Goal: Task Accomplishment & Management: Use online tool/utility

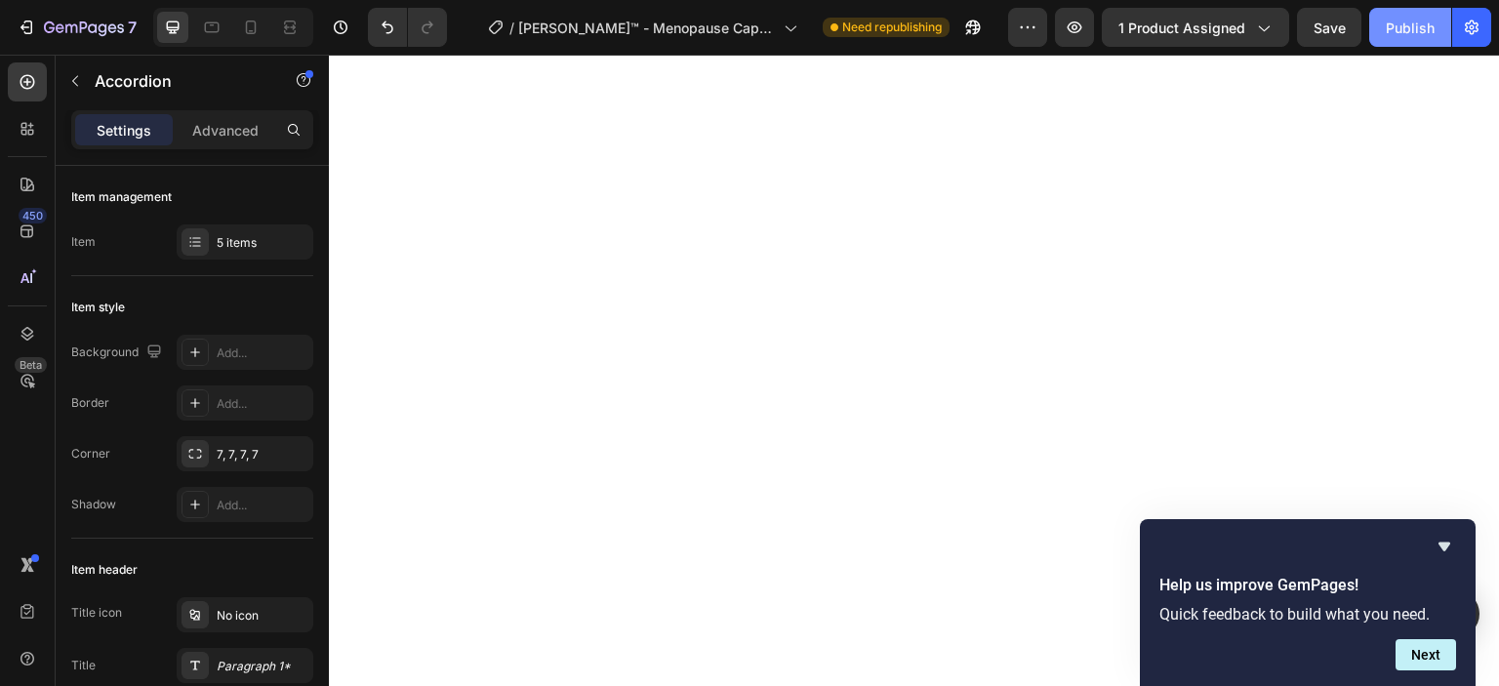
click at [1403, 26] on div "Publish" at bounding box center [1410, 28] width 49 height 20
click at [1419, 26] on div "Publish" at bounding box center [1410, 28] width 49 height 20
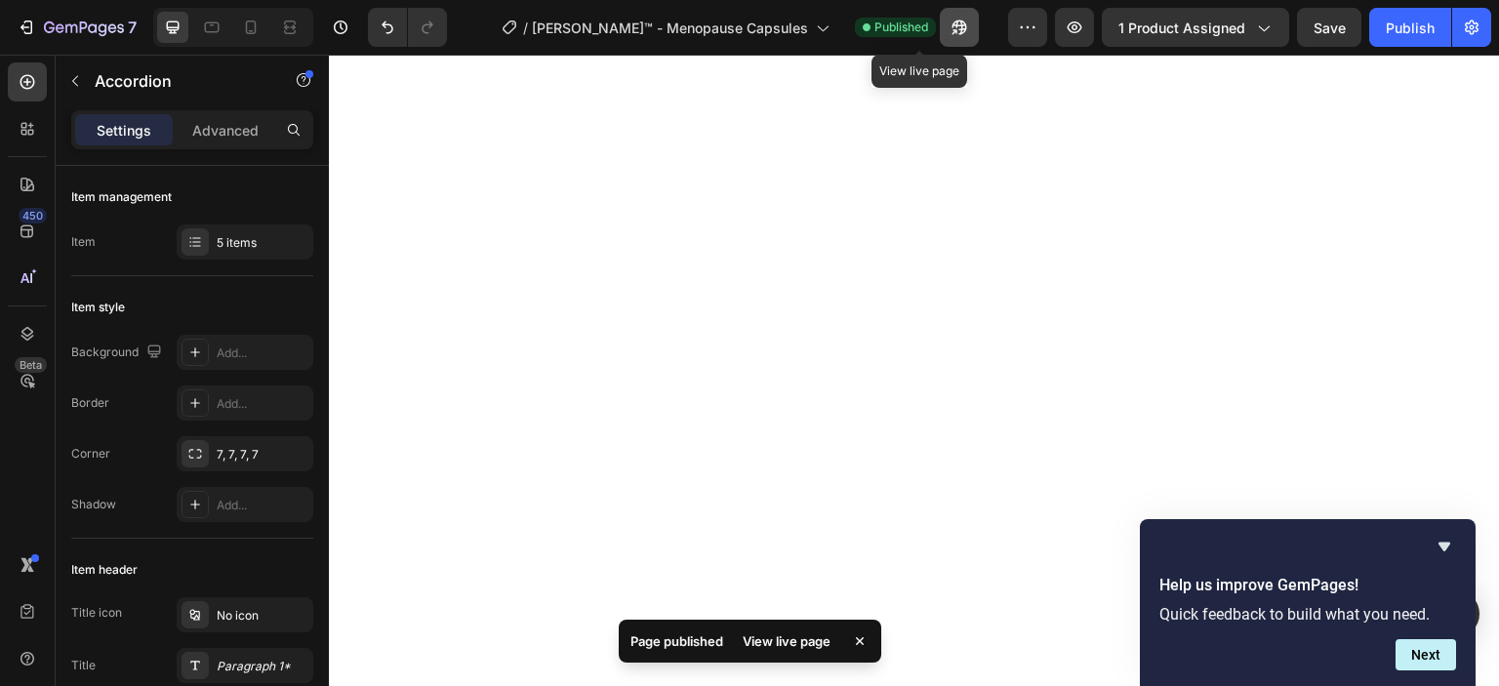
click at [950, 24] on icon "button" at bounding box center [960, 28] width 20 height 20
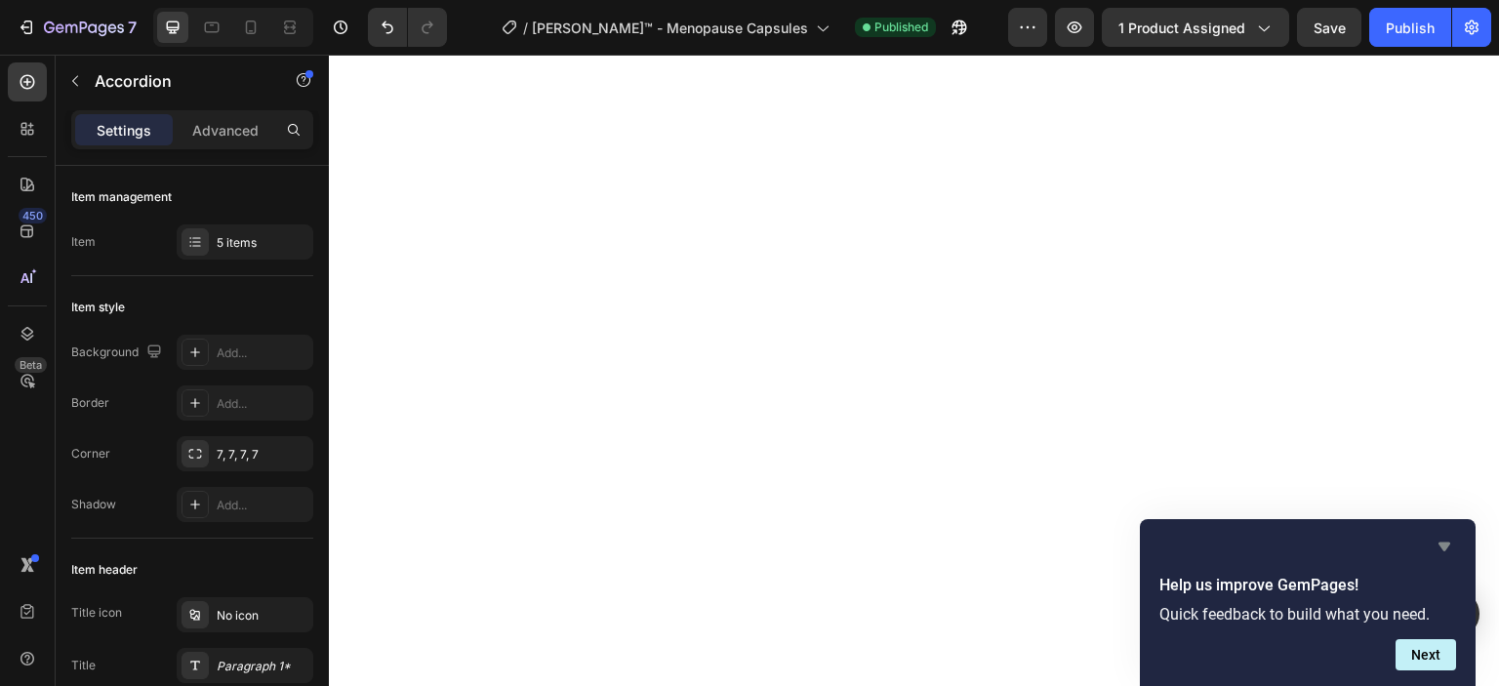
click at [1449, 548] on icon "Hide survey" at bounding box center [1444, 546] width 23 height 23
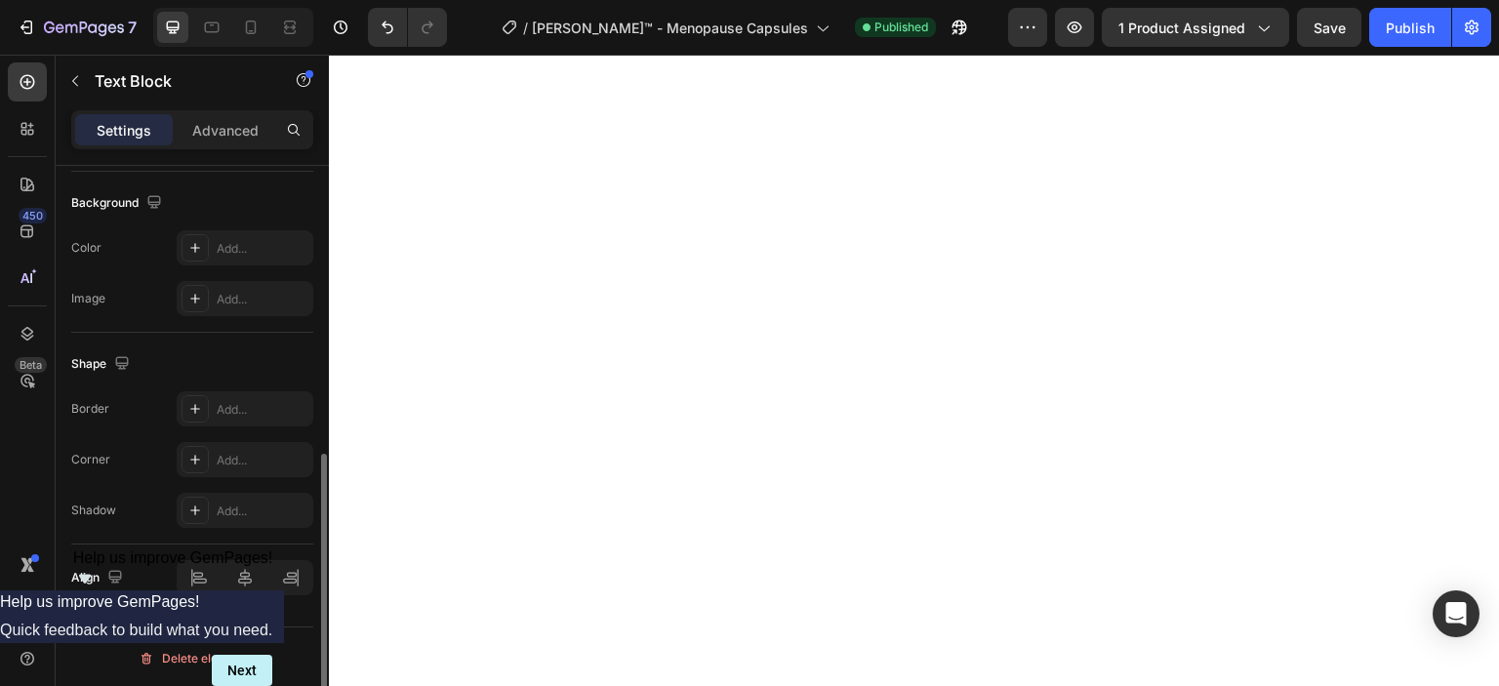
scroll to position [367, 0]
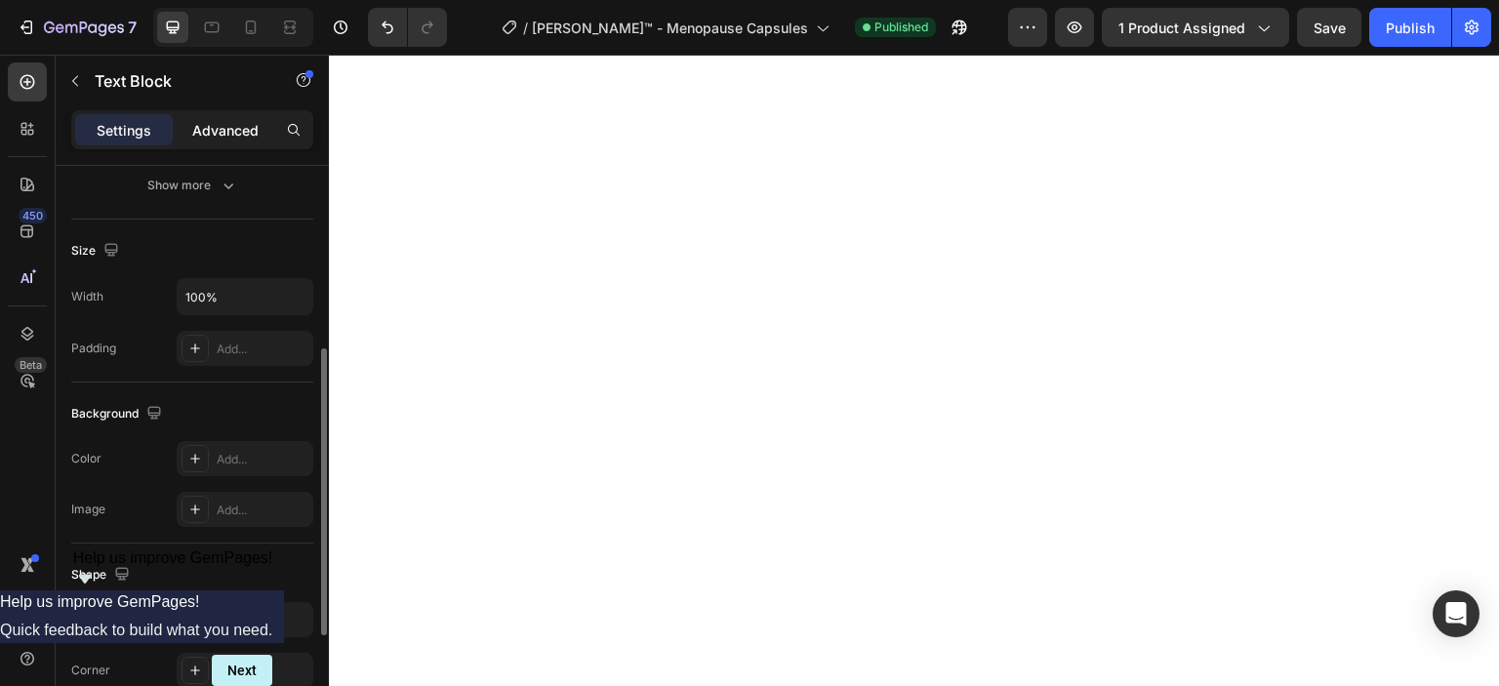
click at [199, 116] on div "Advanced" at bounding box center [226, 129] width 98 height 31
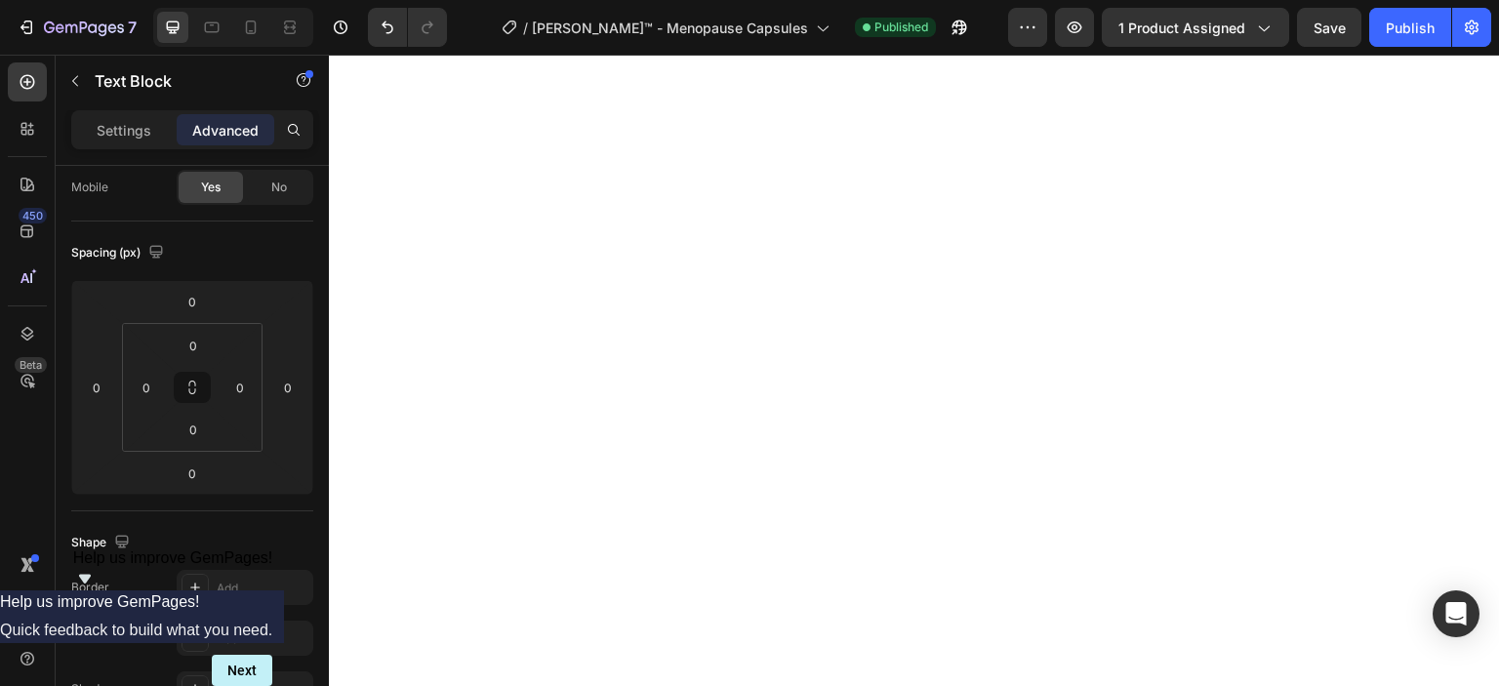
scroll to position [156, 0]
click at [197, 467] on input "0" at bounding box center [192, 473] width 39 height 29
type input "16"
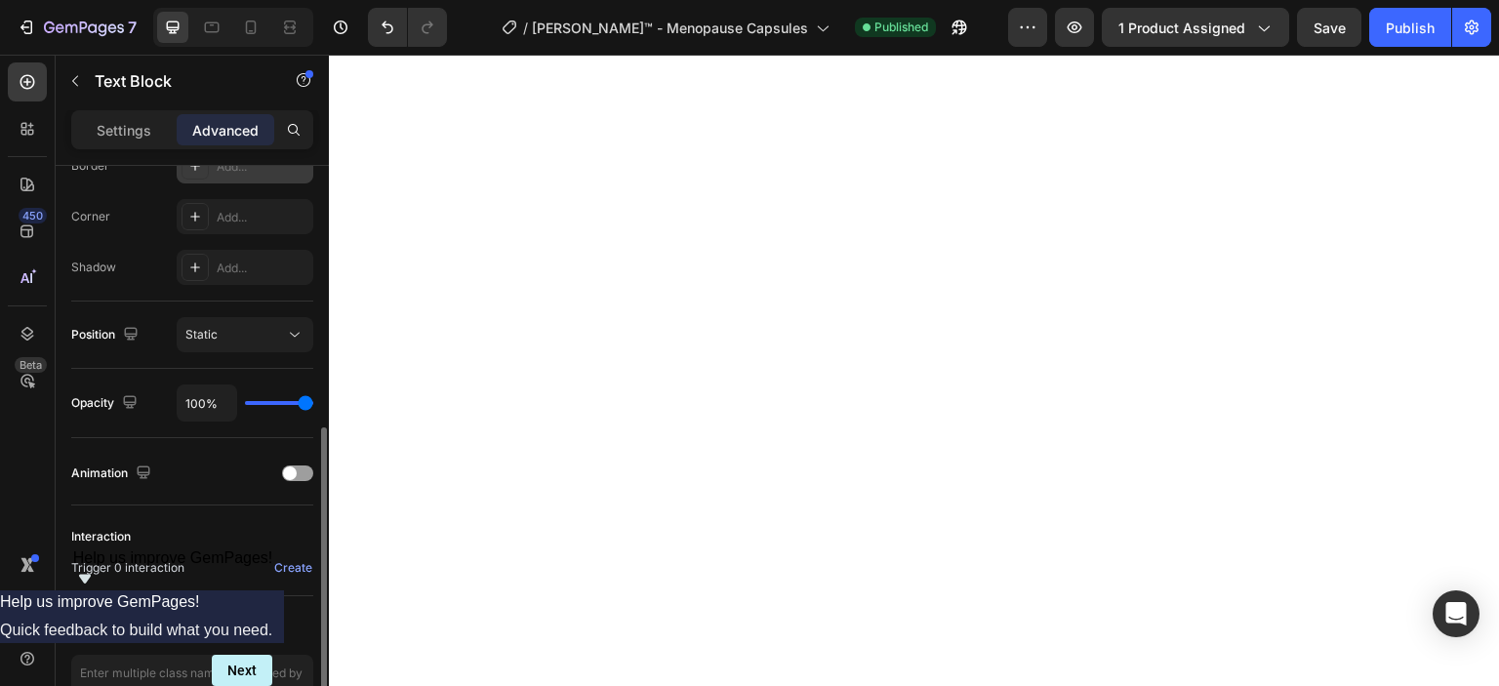
scroll to position [472, 0]
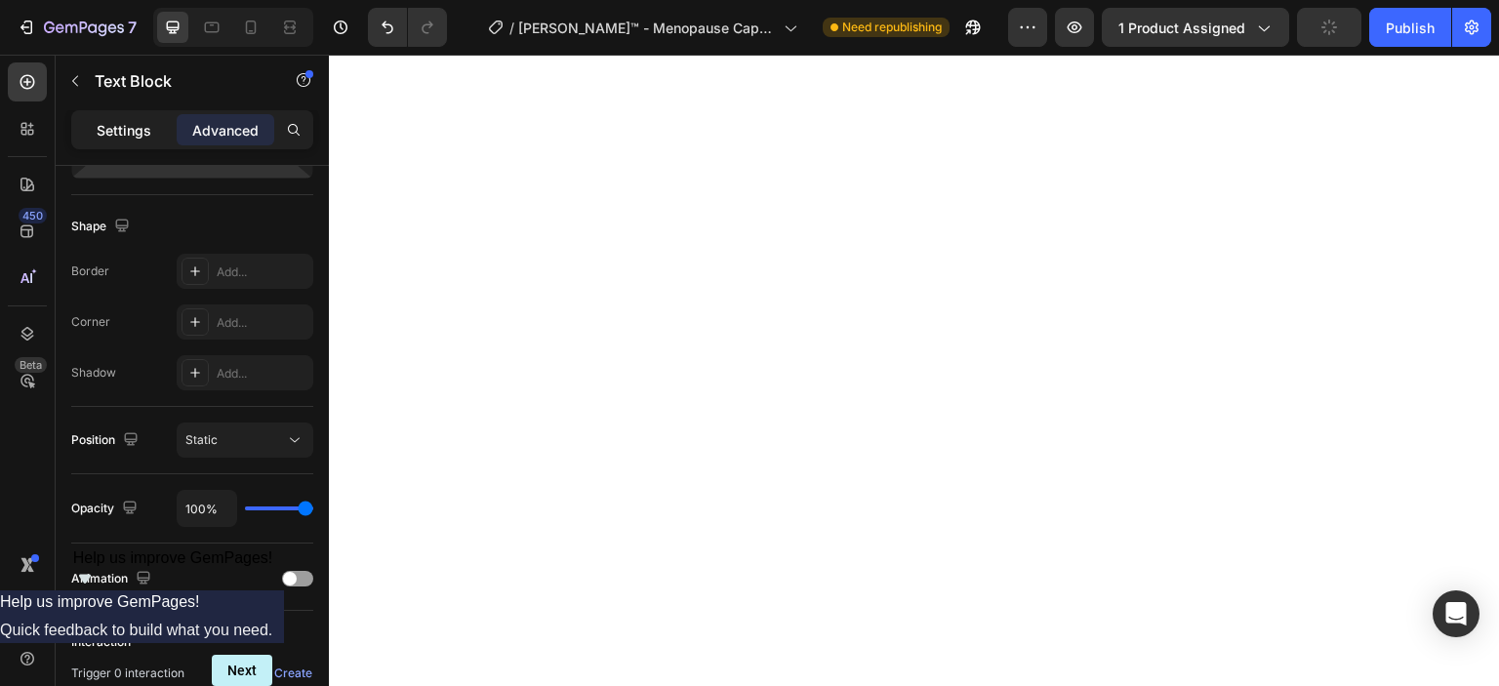
click at [110, 140] on p "Settings" at bounding box center [124, 130] width 55 height 20
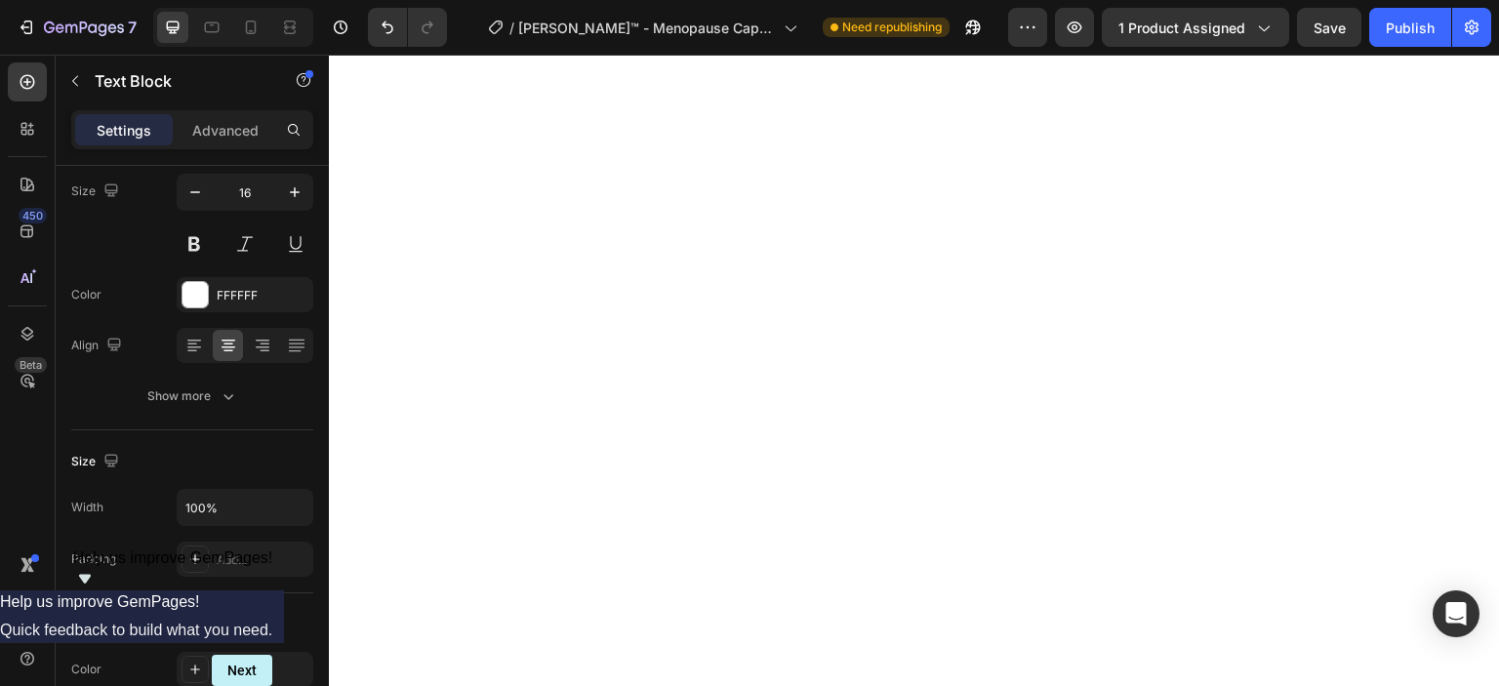
scroll to position [156, 0]
click at [224, 112] on div "Settings Advanced" at bounding box center [192, 129] width 242 height 39
click at [228, 138] on p "Advanced" at bounding box center [225, 130] width 66 height 20
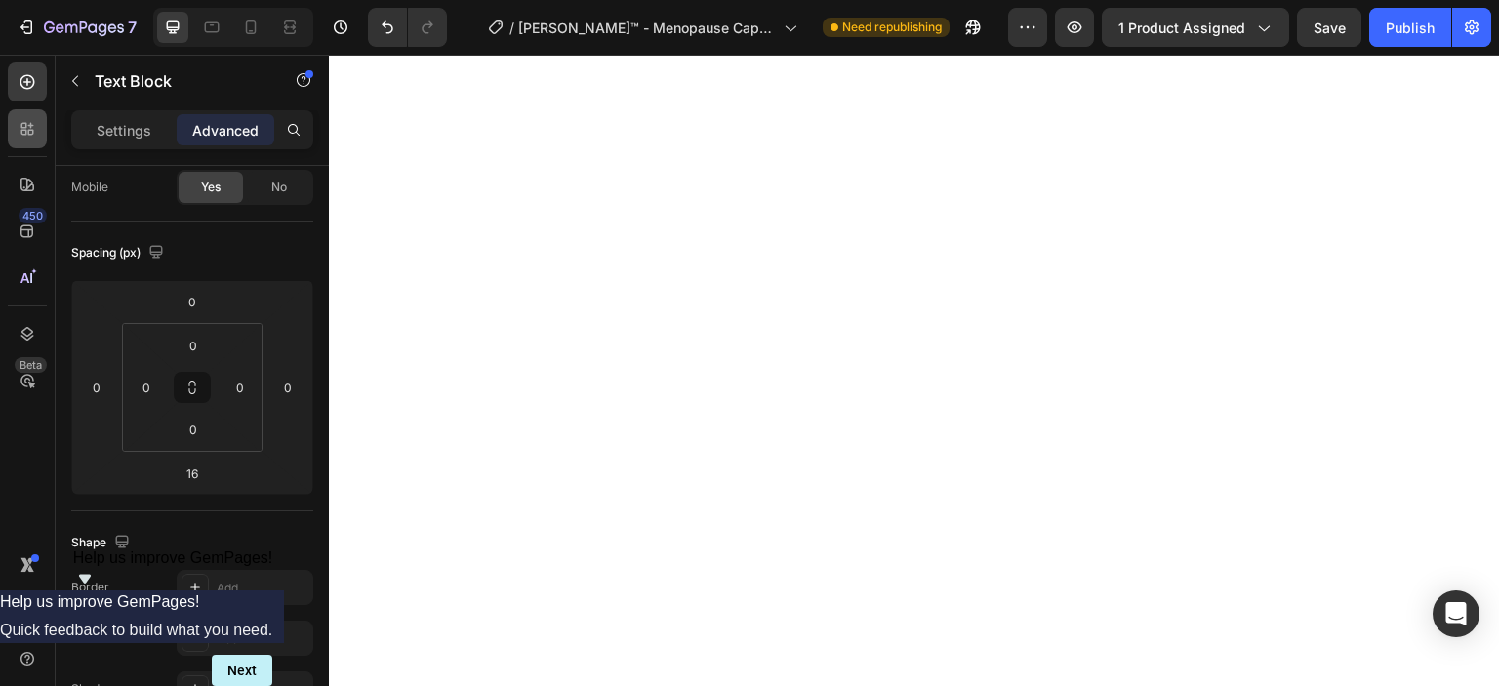
click at [41, 127] on div at bounding box center [27, 128] width 39 height 39
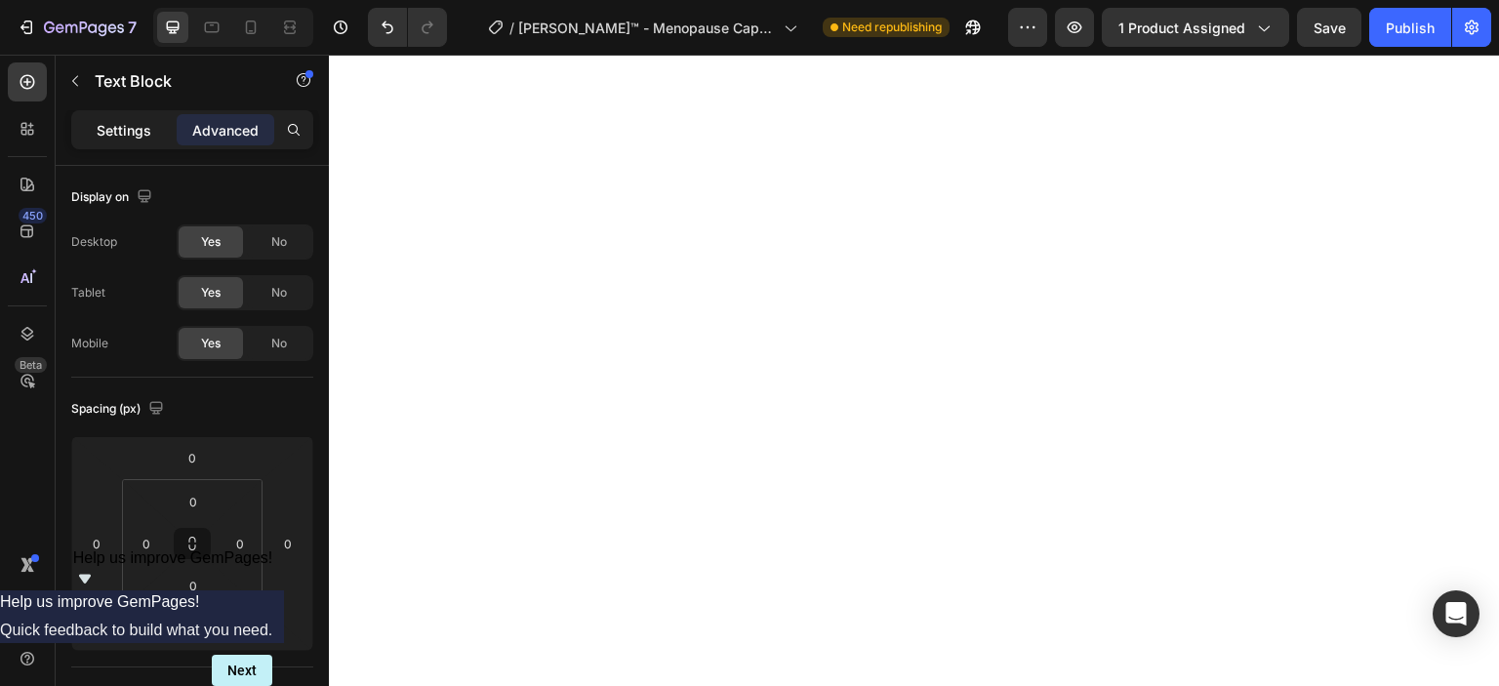
click at [127, 142] on div "Settings" at bounding box center [124, 129] width 98 height 31
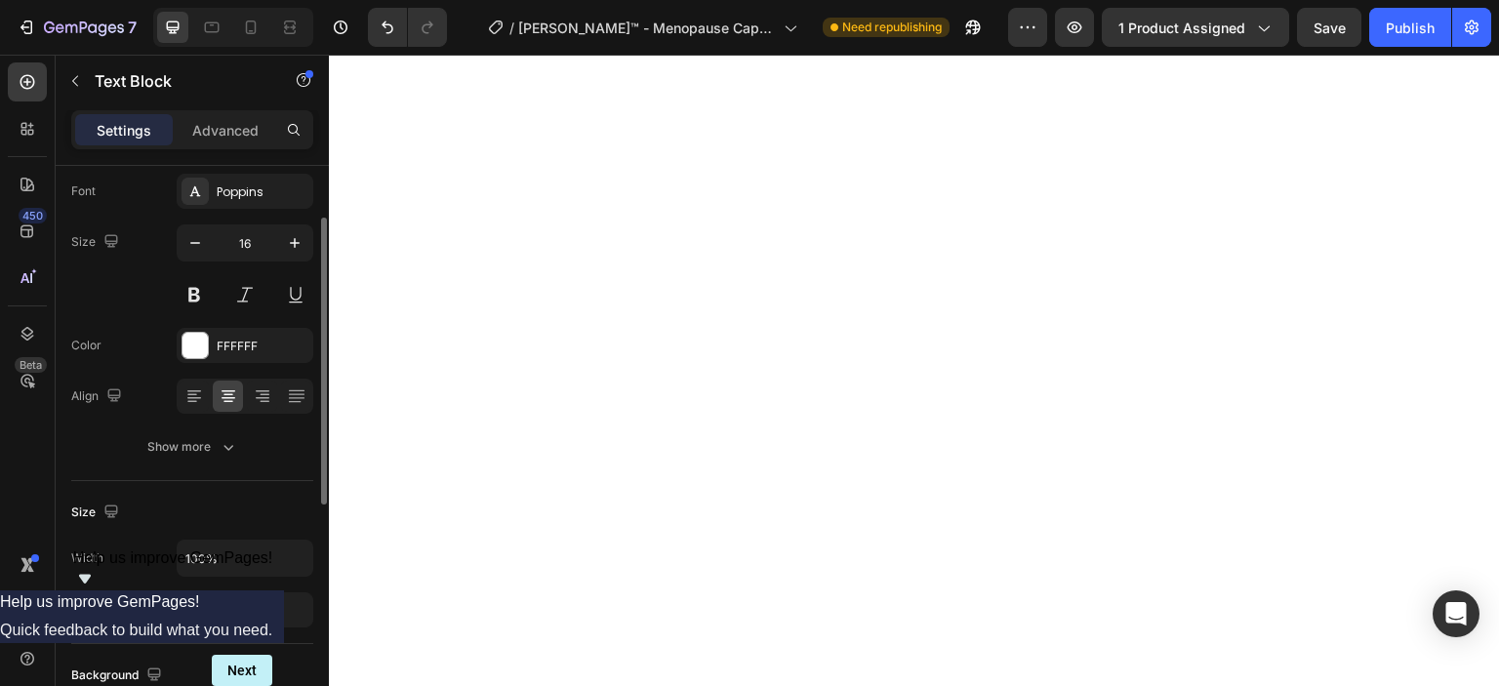
scroll to position [0, 0]
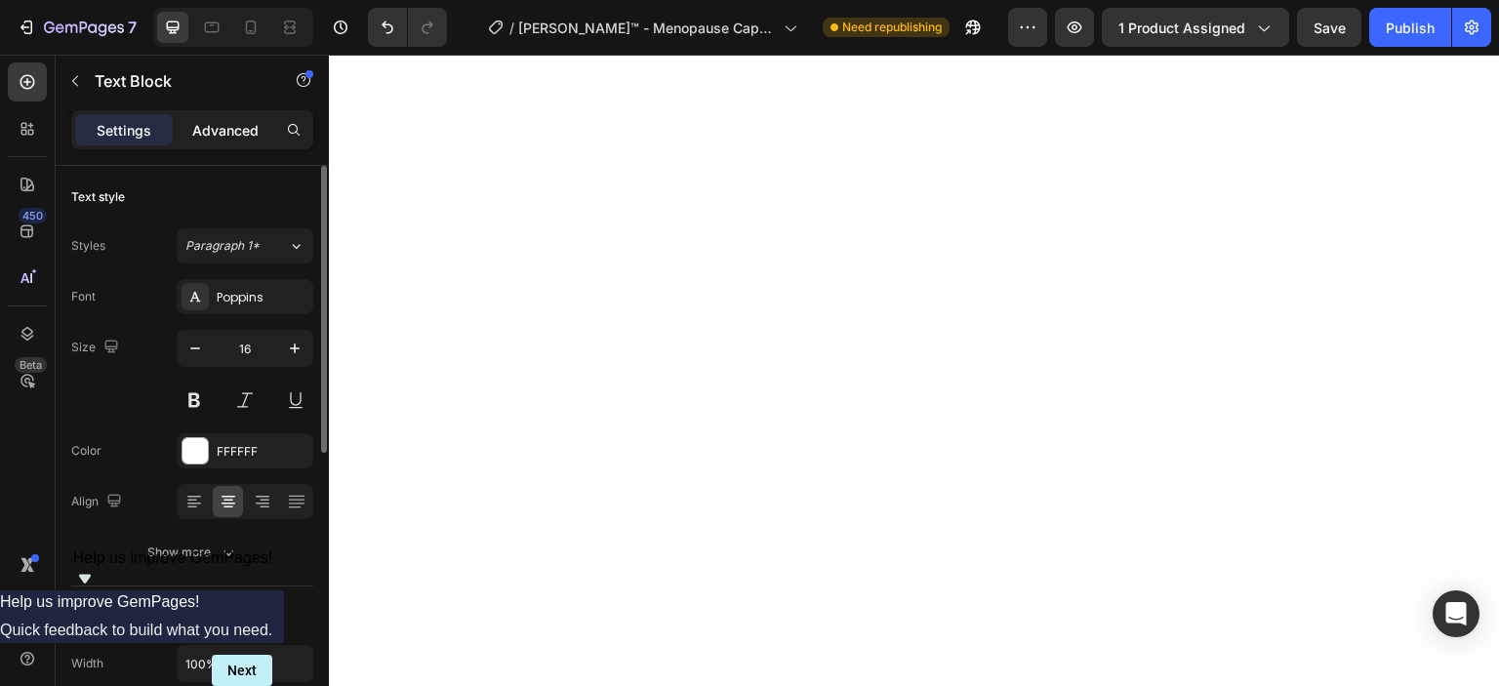
click at [221, 128] on p "Advanced" at bounding box center [225, 130] width 66 height 20
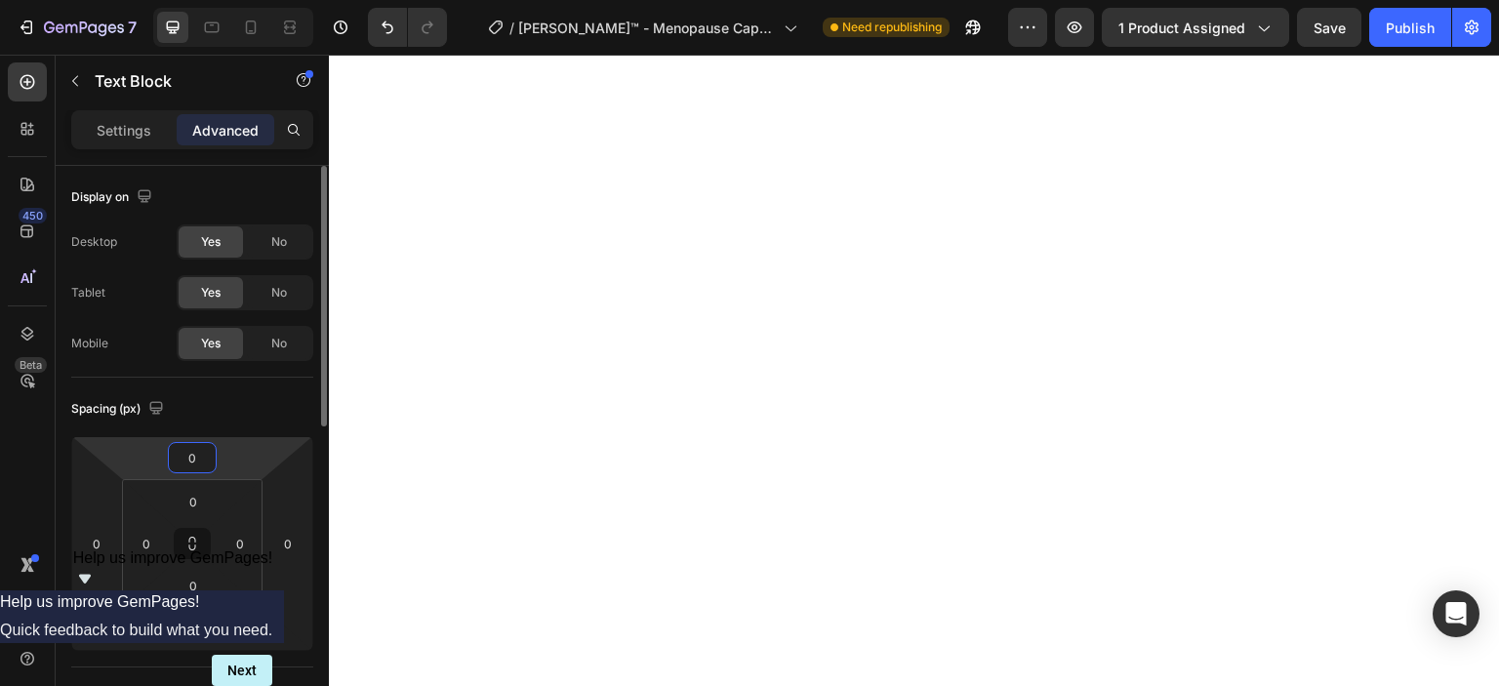
click at [196, 458] on input "0" at bounding box center [192, 457] width 39 height 29
type input "16"
click at [256, 34] on icon at bounding box center [251, 28] width 20 height 20
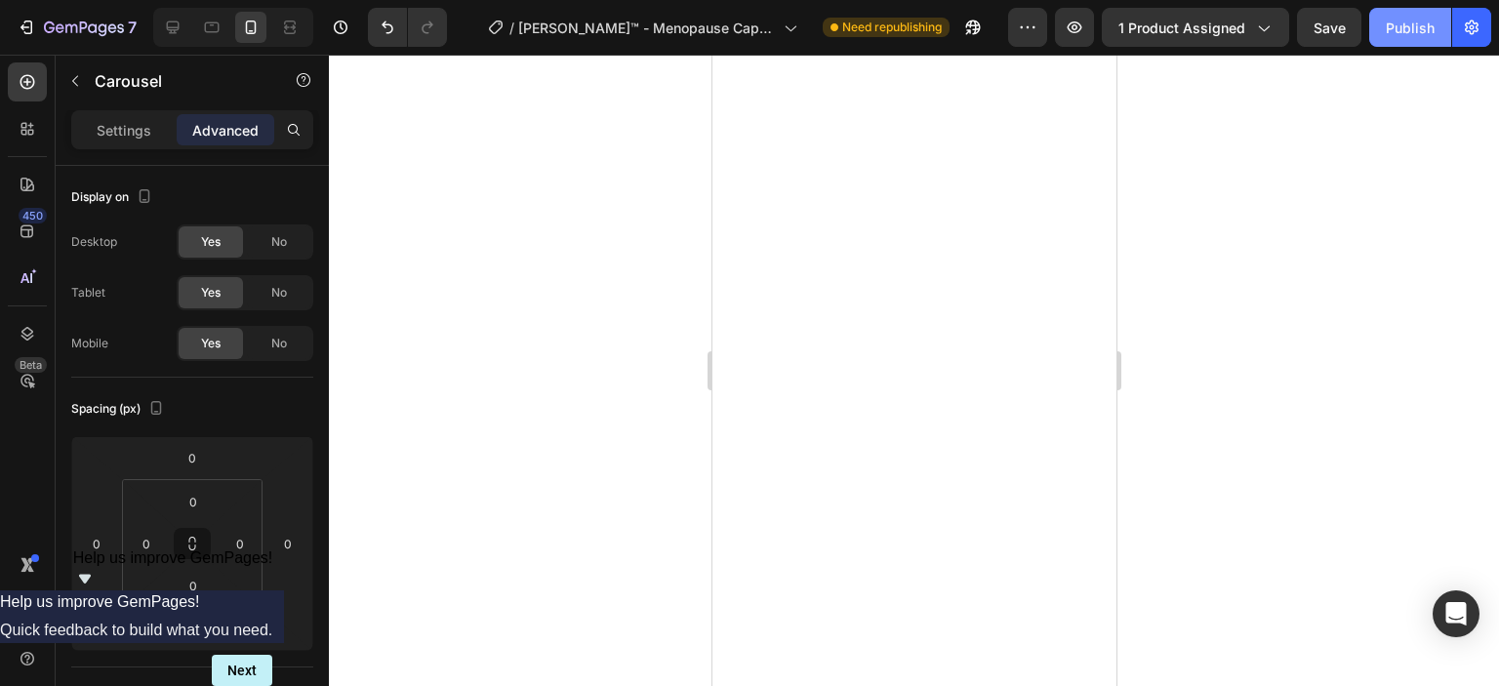
click at [1407, 31] on div "Publish" at bounding box center [1410, 28] width 49 height 20
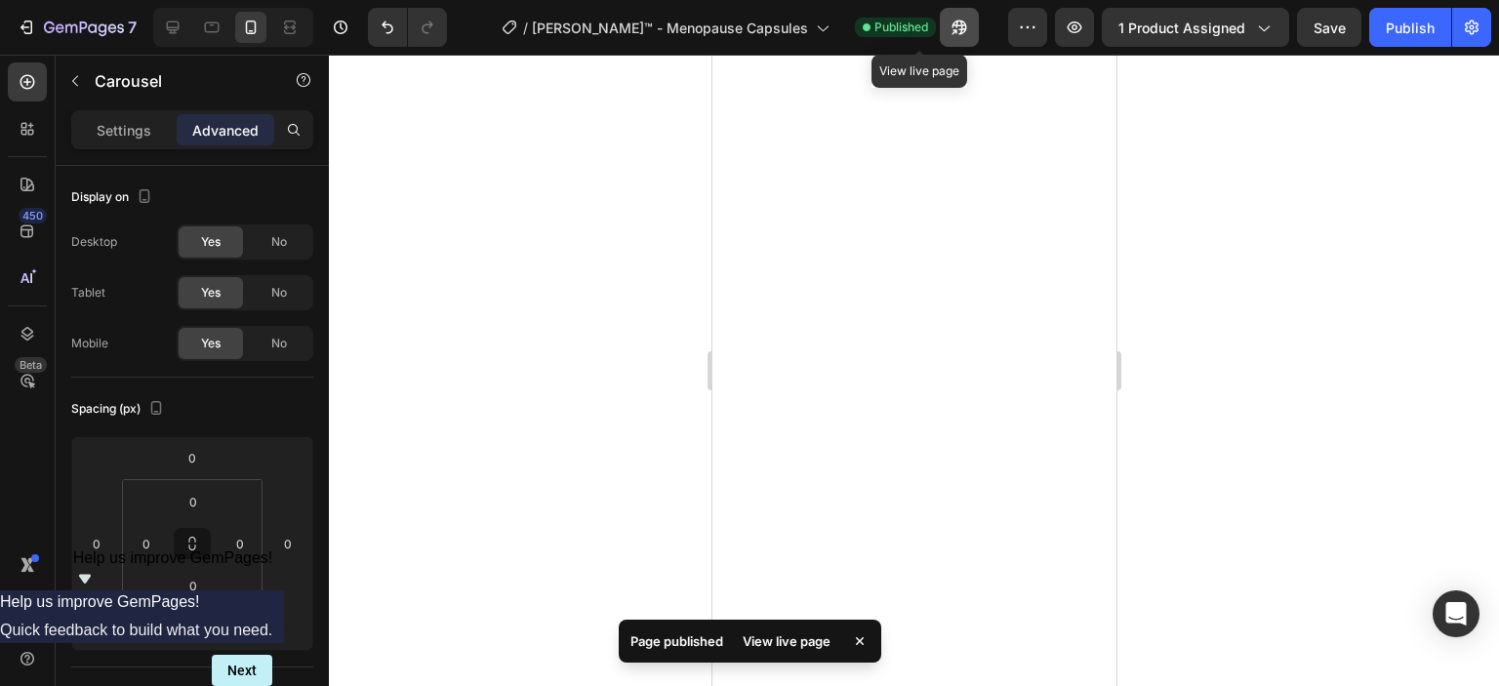
click at [950, 34] on icon "button" at bounding box center [960, 28] width 20 height 20
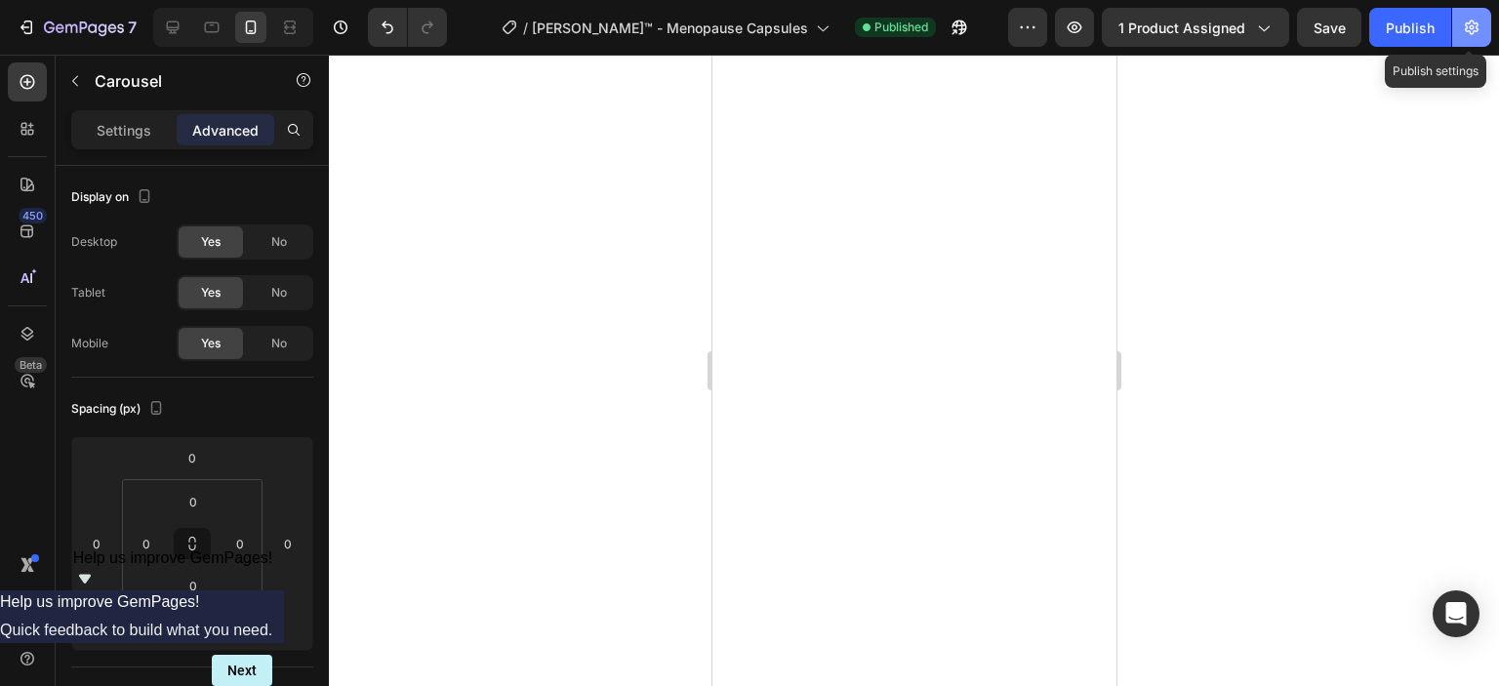
click at [1474, 30] on icon "button" at bounding box center [1472, 28] width 20 height 20
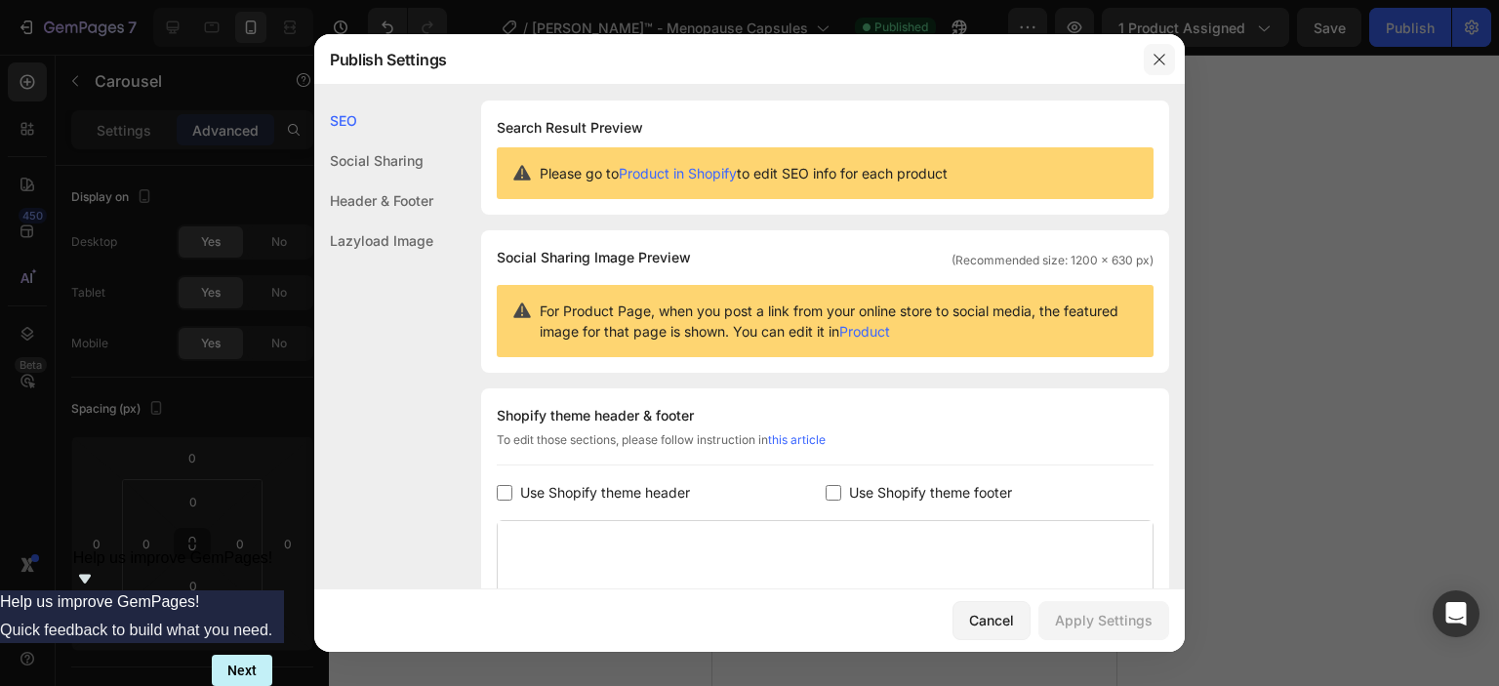
click at [1164, 64] on icon "button" at bounding box center [1160, 60] width 16 height 16
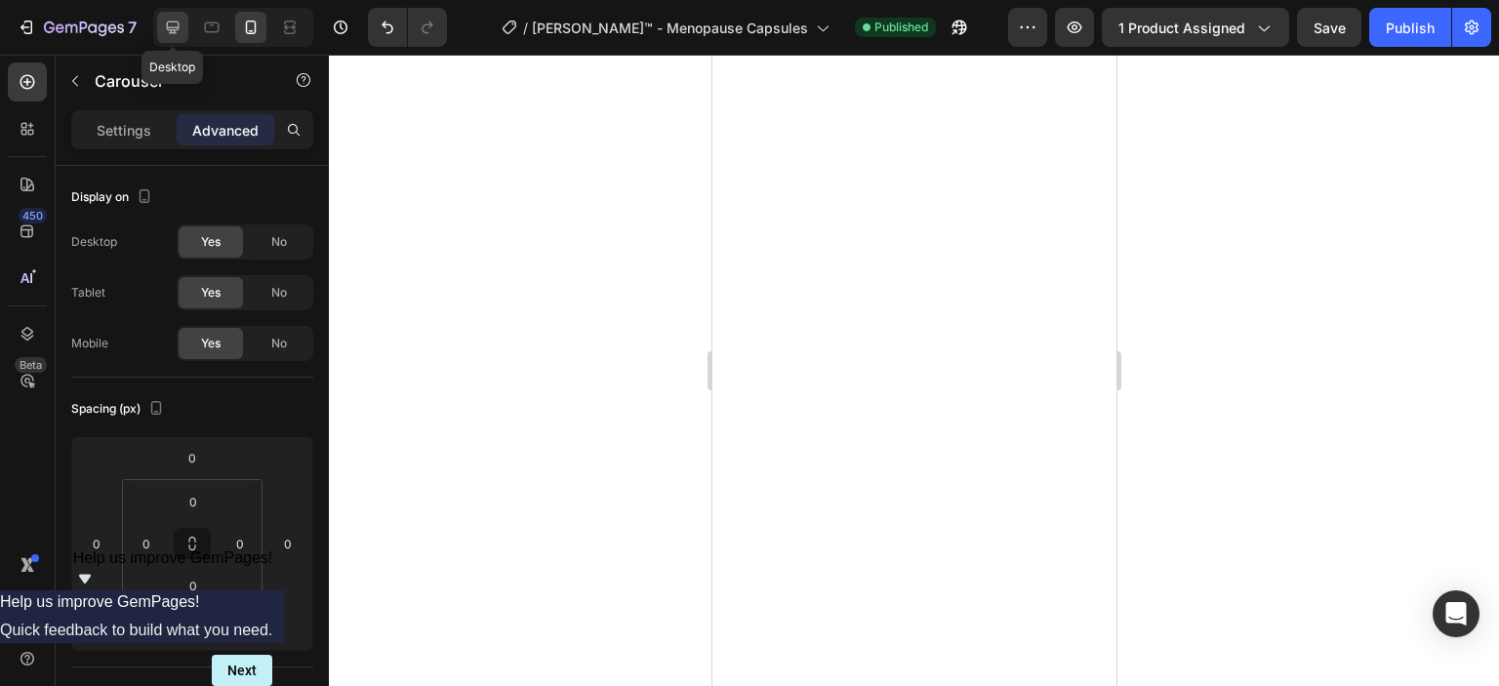
click at [170, 26] on icon at bounding box center [173, 28] width 20 height 20
